Goal: Information Seeking & Learning: Learn about a topic

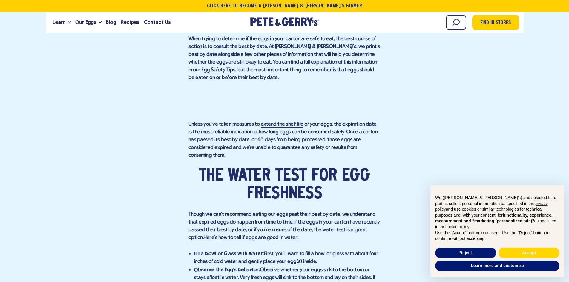
scroll to position [597, 0]
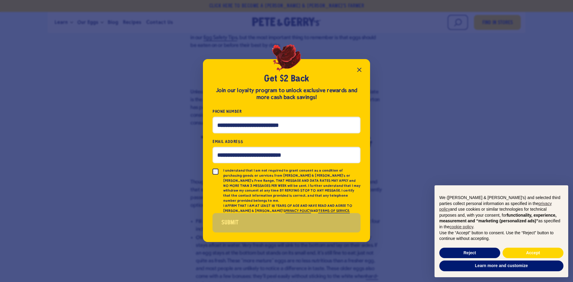
click at [352, 70] on div "Get $2 Back Join our loyalty program to unlock exclusive rewards and more cash …" at bounding box center [286, 150] width 167 height 183
click at [359, 72] on icon "Close popup" at bounding box center [360, 70] width 4 height 4
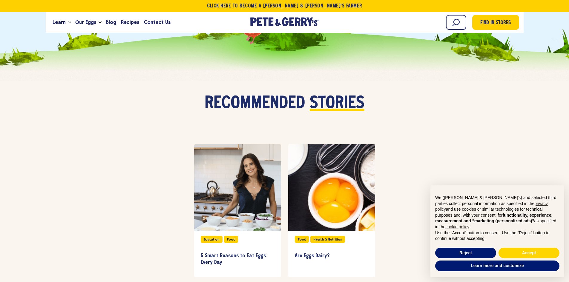
scroll to position [1434, 0]
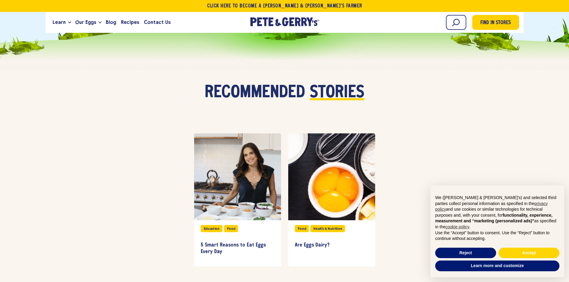
drag, startPoint x: 420, startPoint y: 5, endPoint x: 543, endPoint y: 143, distance: 184.7
click at [547, 148] on ul "Education Food 5 Smart Reasons to Eat Eggs Every Day Food Health & Nutrition Ar…" at bounding box center [284, 200] width 569 height 146
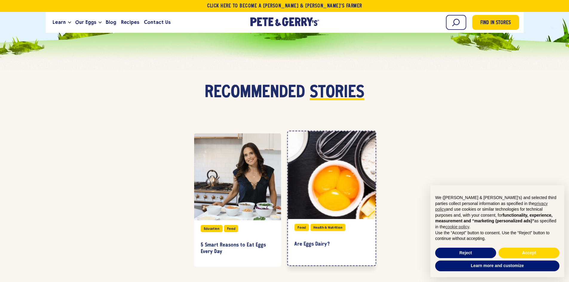
click at [323, 187] on div at bounding box center [332, 175] width 88 height 88
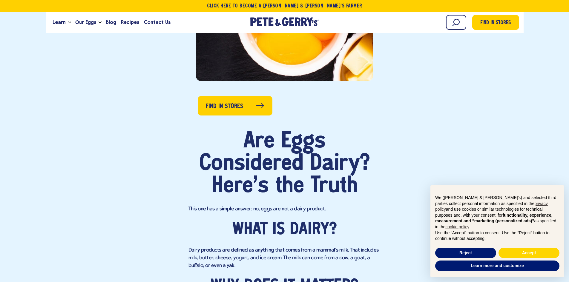
scroll to position [239, 0]
